Goal: Task Accomplishment & Management: Manage account settings

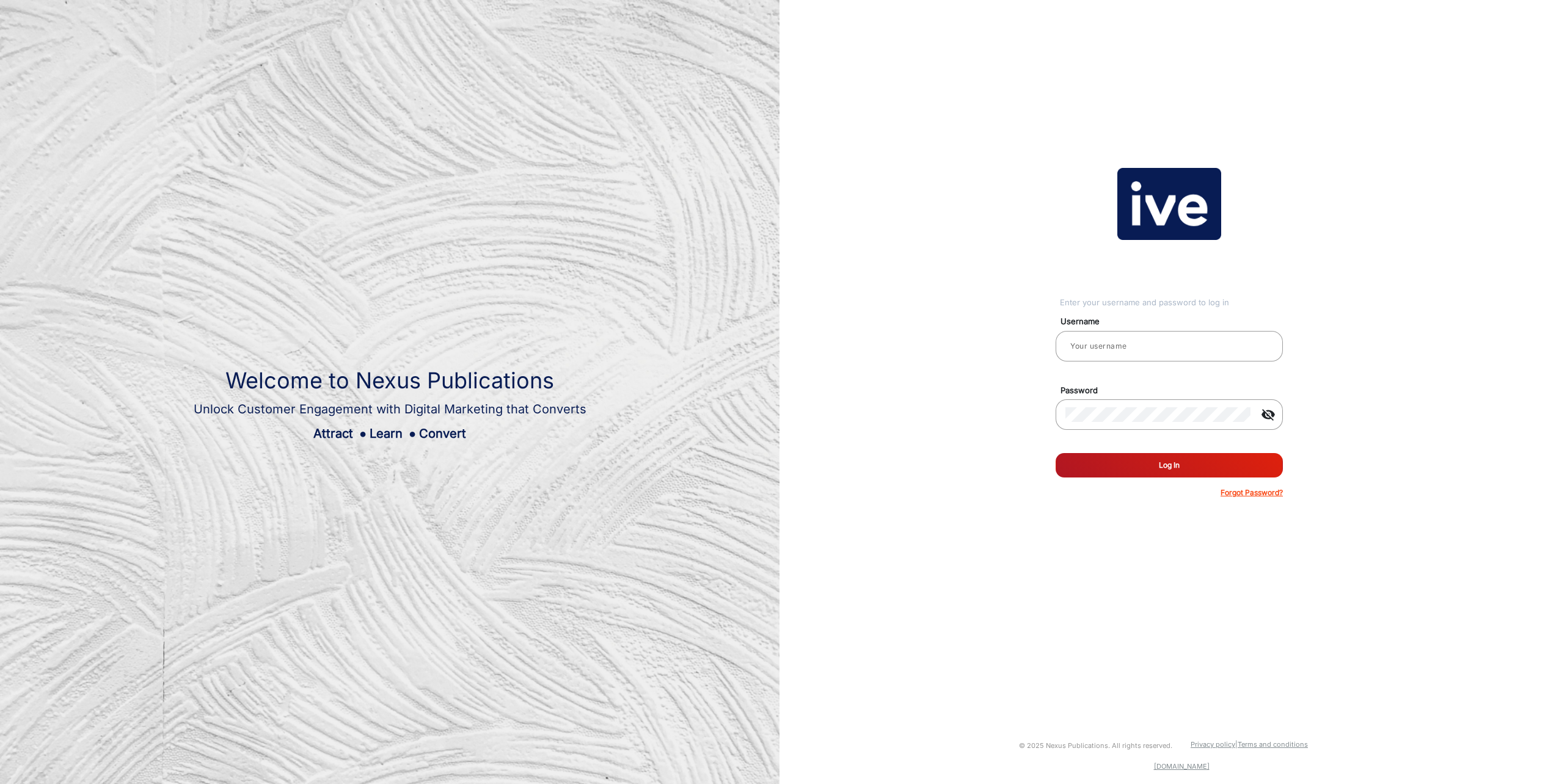
click at [702, 337] on img at bounding box center [390, 392] width 780 height 784
click at [1123, 345] on input "email" at bounding box center [1169, 346] width 207 height 14
type input "[PERSON_NAME][EMAIL_ADDRESS][PERSON_NAME][DOMAIN_NAME]"
click at [1056, 454] on button "Log In" at bounding box center [1169, 466] width 228 height 24
click at [747, 171] on img at bounding box center [390, 392] width 780 height 784
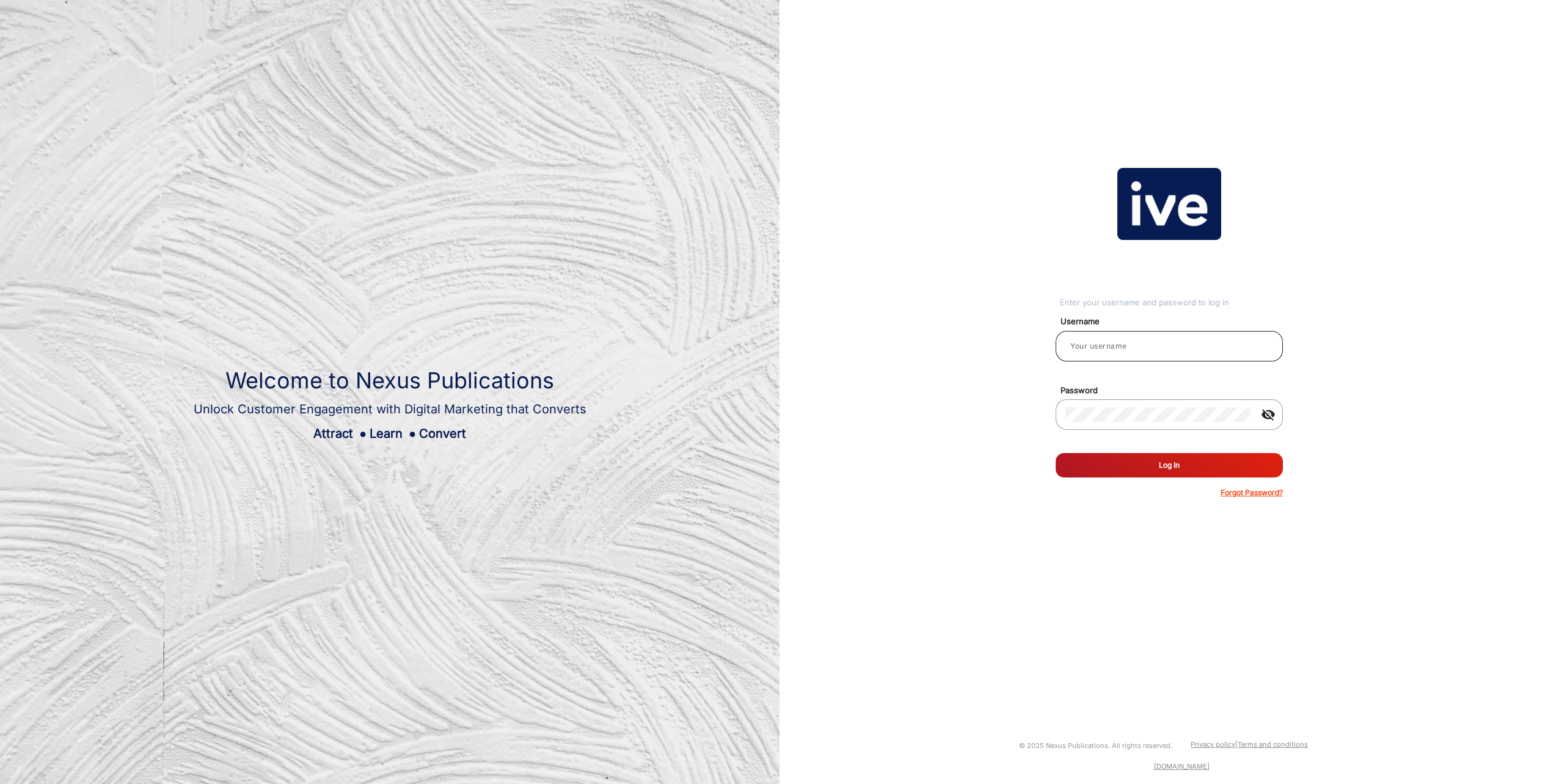
click at [1132, 334] on div at bounding box center [1169, 346] width 207 height 35
click at [1121, 346] on input "email" at bounding box center [1169, 346] width 207 height 14
drag, startPoint x: 1121, startPoint y: 346, endPoint x: 1106, endPoint y: 348, distance: 15.1
click at [1106, 348] on input "email" at bounding box center [1169, 346] width 207 height 14
type input "[PERSON_NAME][EMAIL_ADDRESS][PERSON_NAME][DOMAIN_NAME]"
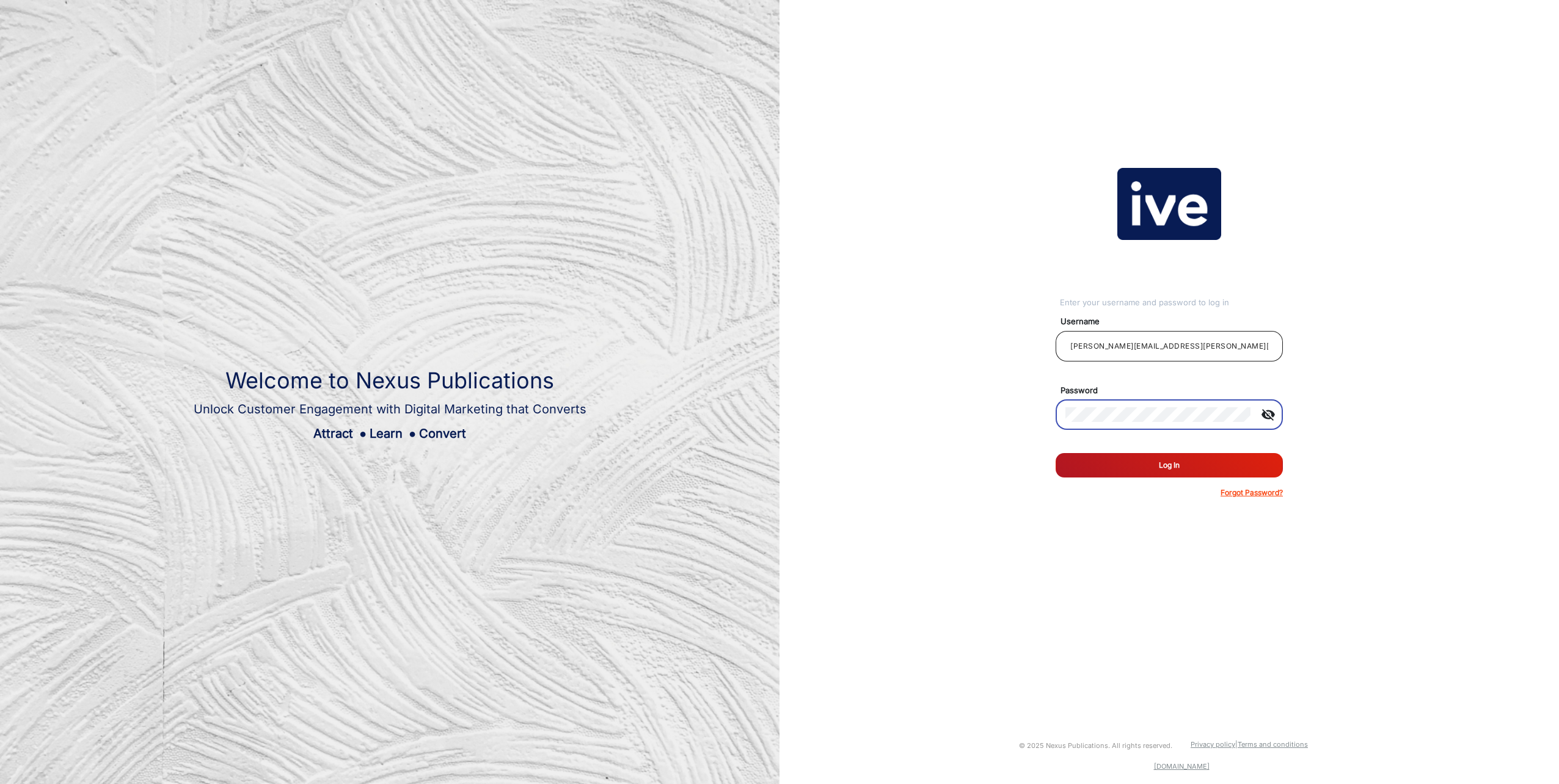
click at [1056, 454] on button "Log In" at bounding box center [1169, 466] width 228 height 24
click at [1270, 494] on p "Forgot Password?" at bounding box center [1252, 492] width 63 height 11
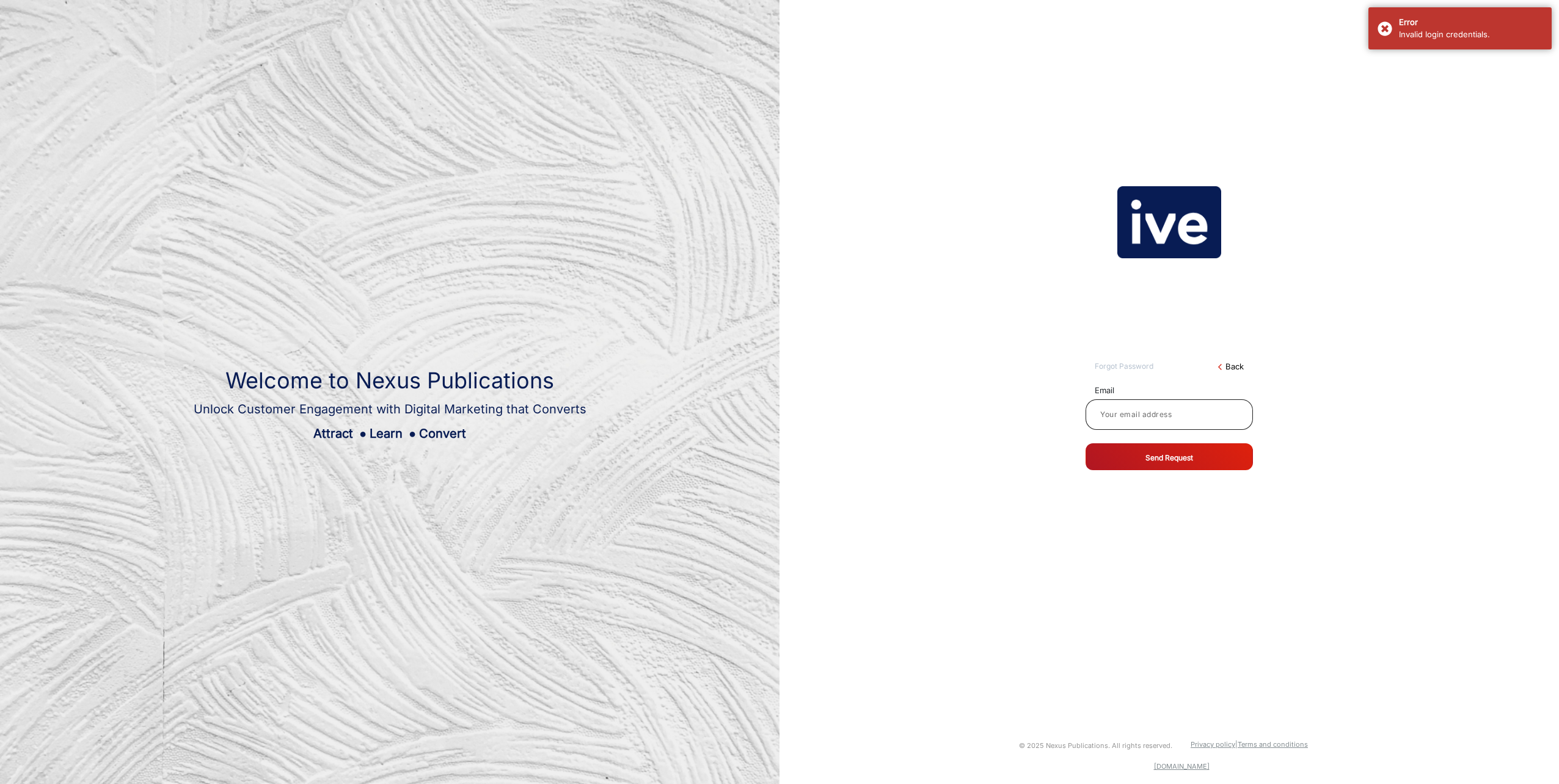
click at [1176, 427] on div at bounding box center [1169, 415] width 148 height 35
type input "[PERSON_NAME][EMAIL_ADDRESS][PERSON_NAME][DOMAIN_NAME]"
click at [1174, 458] on button "Send Request" at bounding box center [1169, 456] width 167 height 27
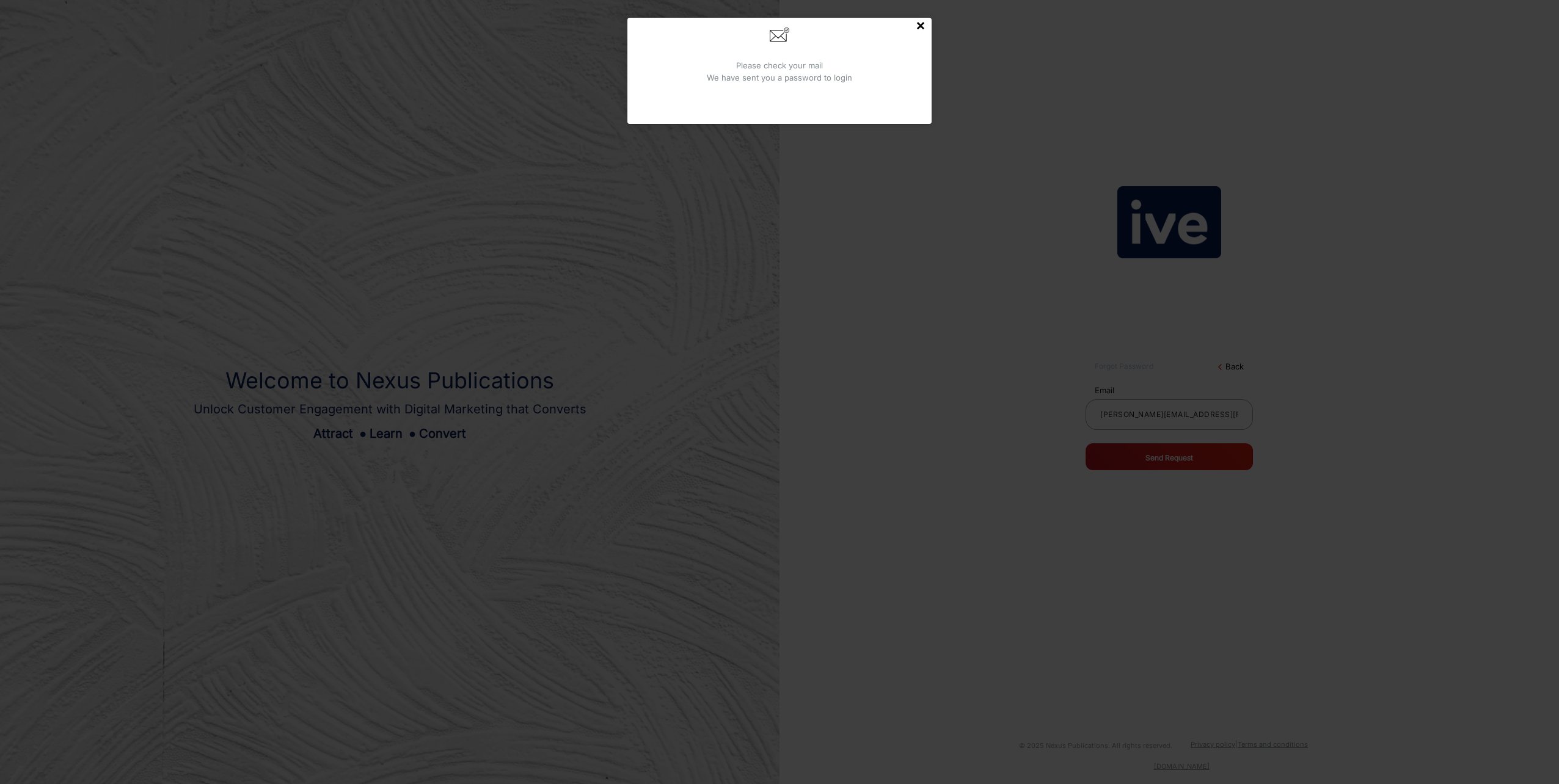
click at [921, 25] on button "×" at bounding box center [921, 25] width 10 height 14
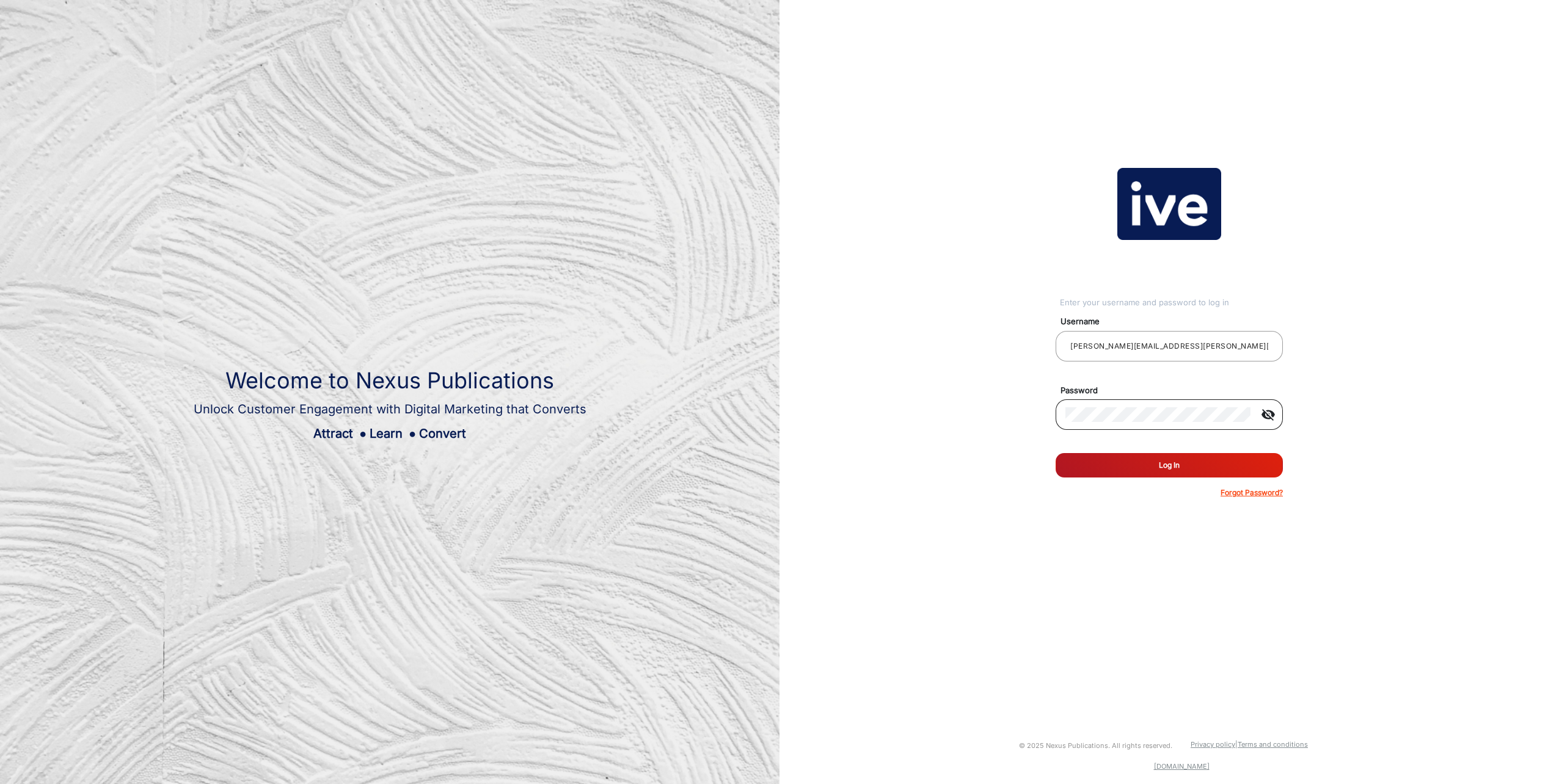
click at [1151, 401] on div at bounding box center [1159, 415] width 186 height 35
click at [1268, 414] on mat-icon "visibility_off" at bounding box center [1268, 415] width 30 height 14
click at [1056, 454] on button "Log In" at bounding box center [1169, 466] width 228 height 24
click at [1084, 336] on div at bounding box center [1169, 346] width 207 height 35
click at [1086, 341] on input "email" at bounding box center [1169, 346] width 207 height 14
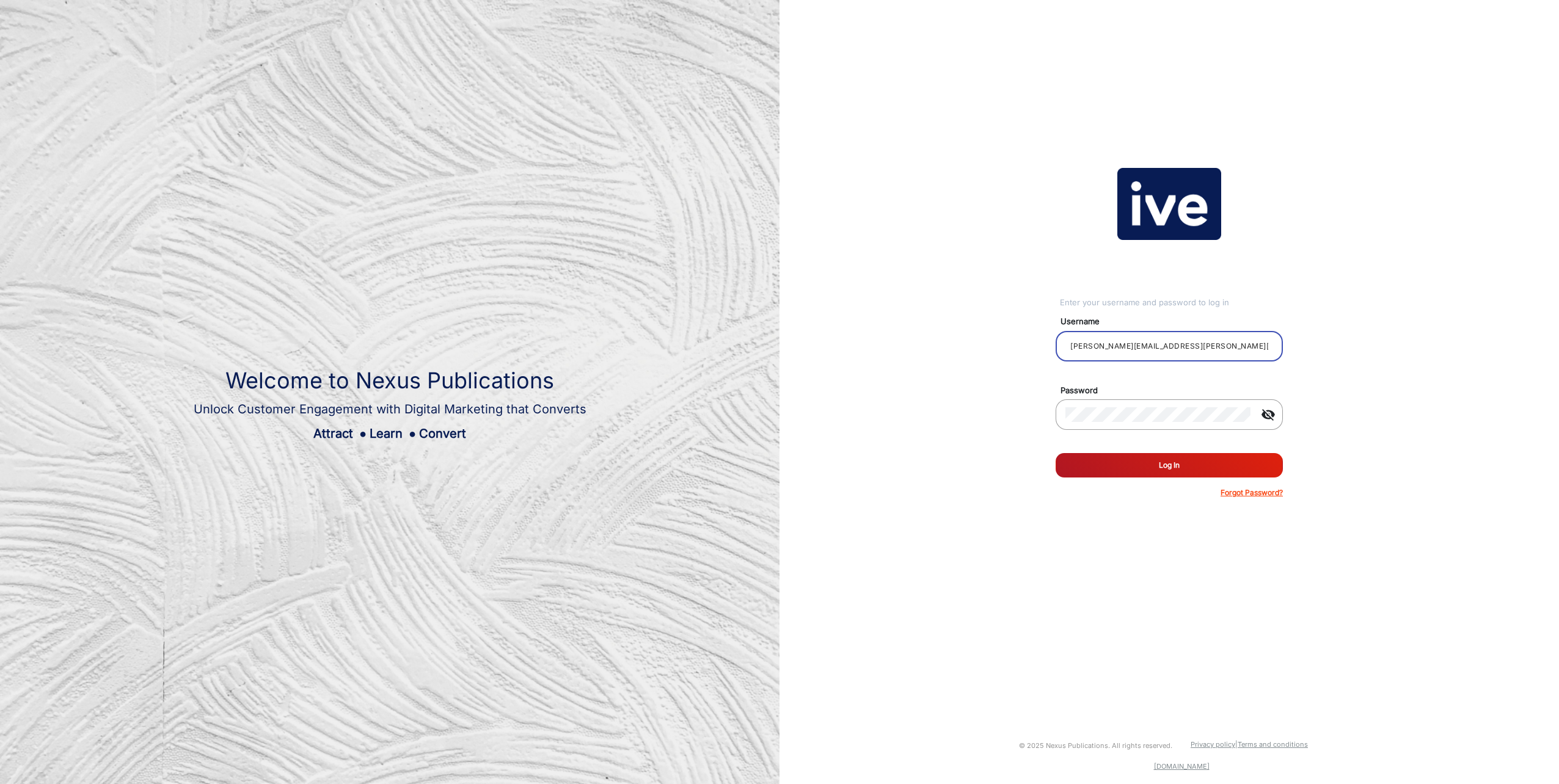
type input "[PERSON_NAME][EMAIL_ADDRESS][PERSON_NAME][DOMAIN_NAME]"
click at [1056, 454] on button "Log In" at bounding box center [1169, 466] width 228 height 24
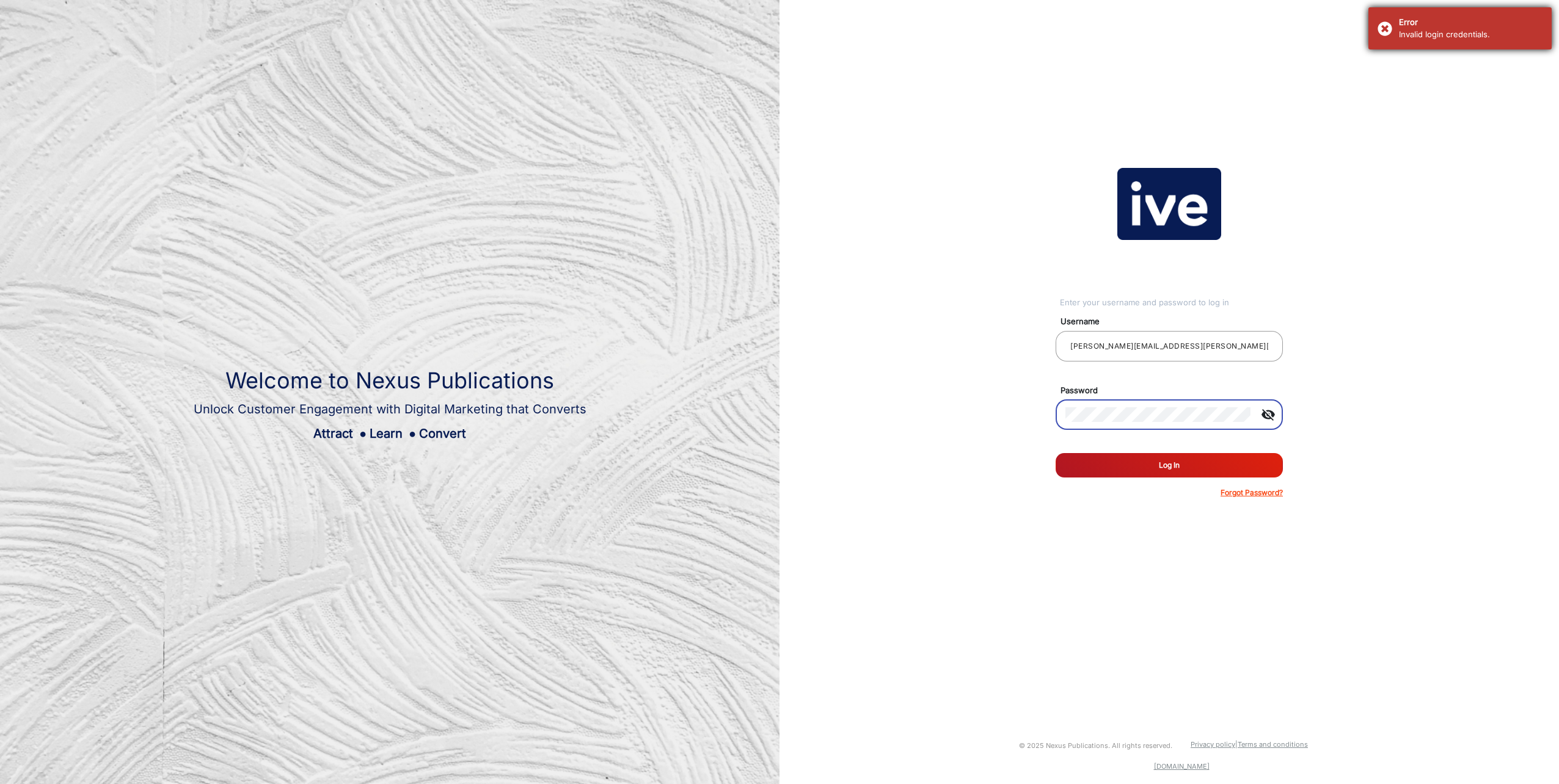
click at [1407, 30] on div "Invalid login credentials." at bounding box center [1470, 35] width 143 height 12
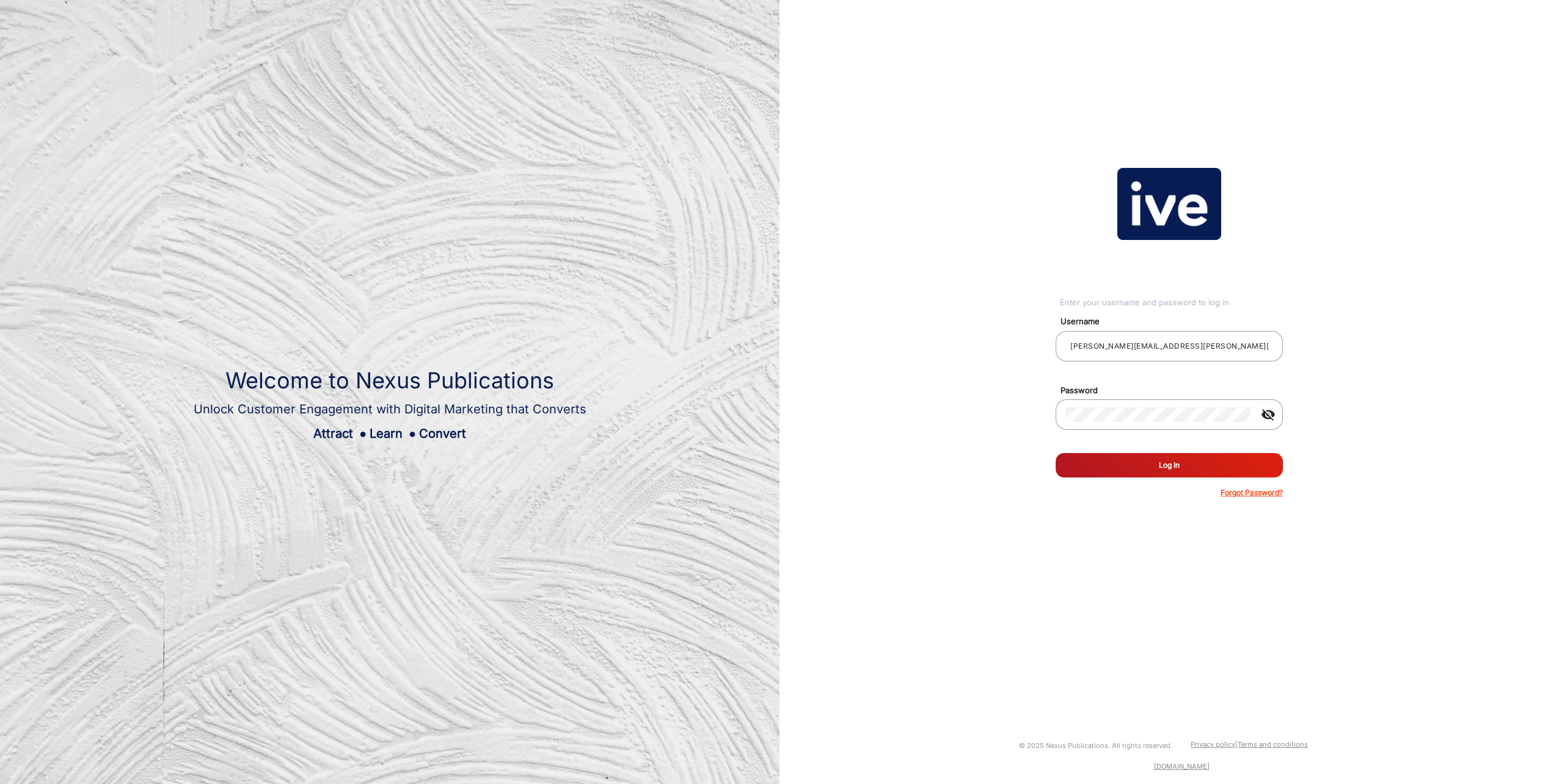
click at [1252, 492] on p "Forgot Password?" at bounding box center [1252, 492] width 63 height 11
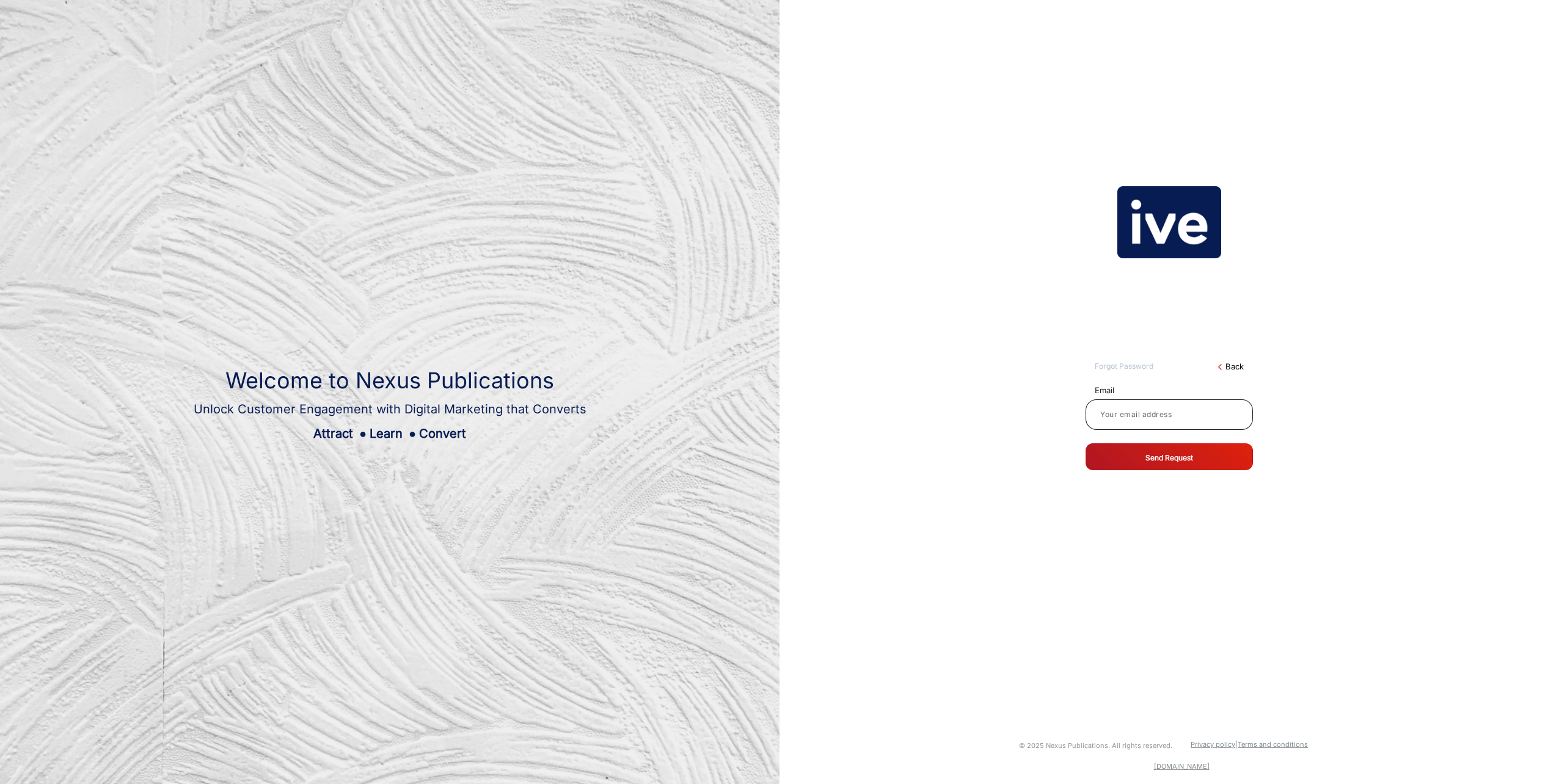
click at [1121, 417] on input at bounding box center [1169, 415] width 148 height 14
type input "[PERSON_NAME][EMAIL_ADDRESS][PERSON_NAME][DOMAIN_NAME]"
click at [1163, 460] on button "Send Request" at bounding box center [1169, 456] width 167 height 27
